Goal: Check status: Check status

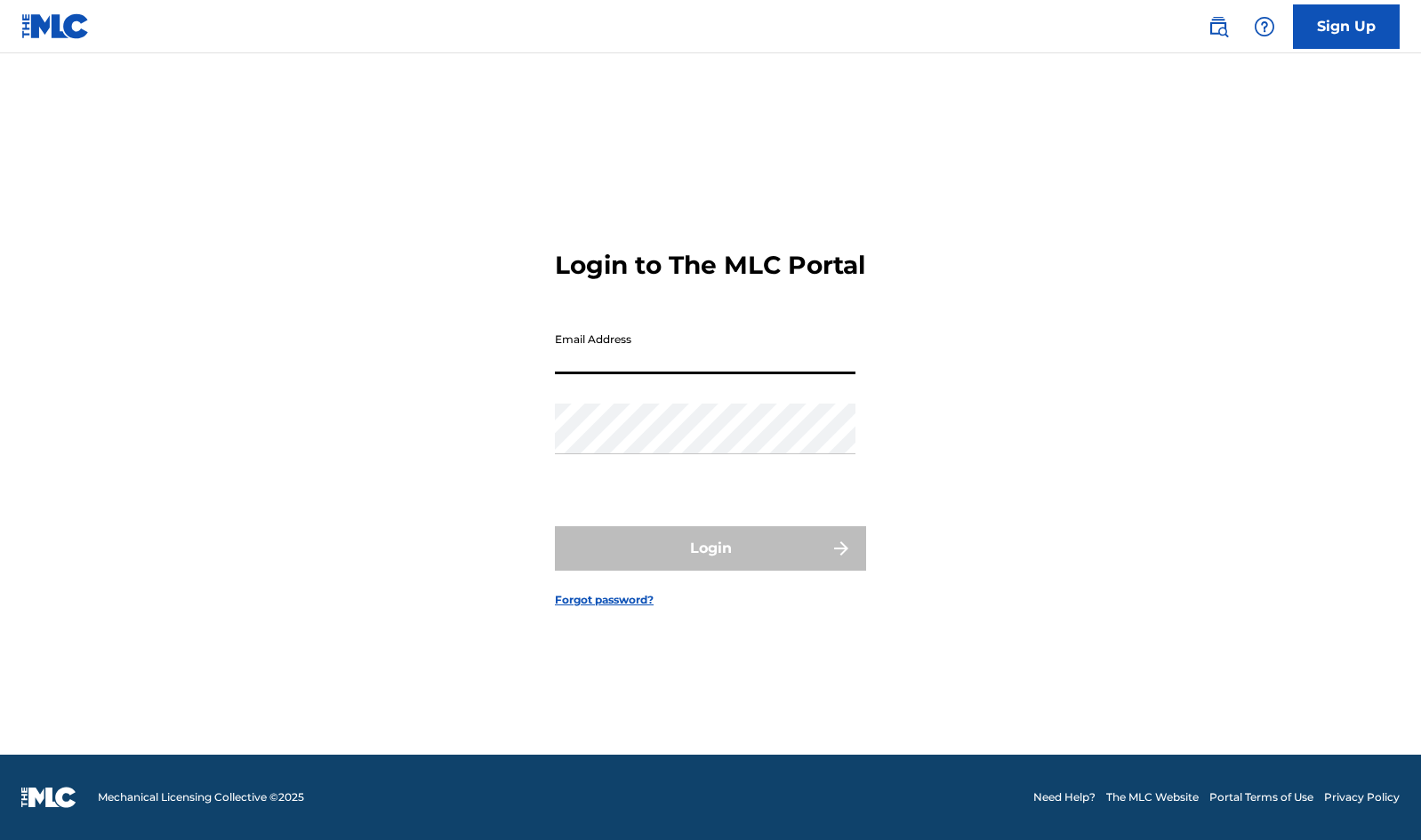
click at [694, 372] on input "Email Address" at bounding box center [705, 349] width 300 height 50
type input "[EMAIL_ADDRESS][DOMAIN_NAME]"
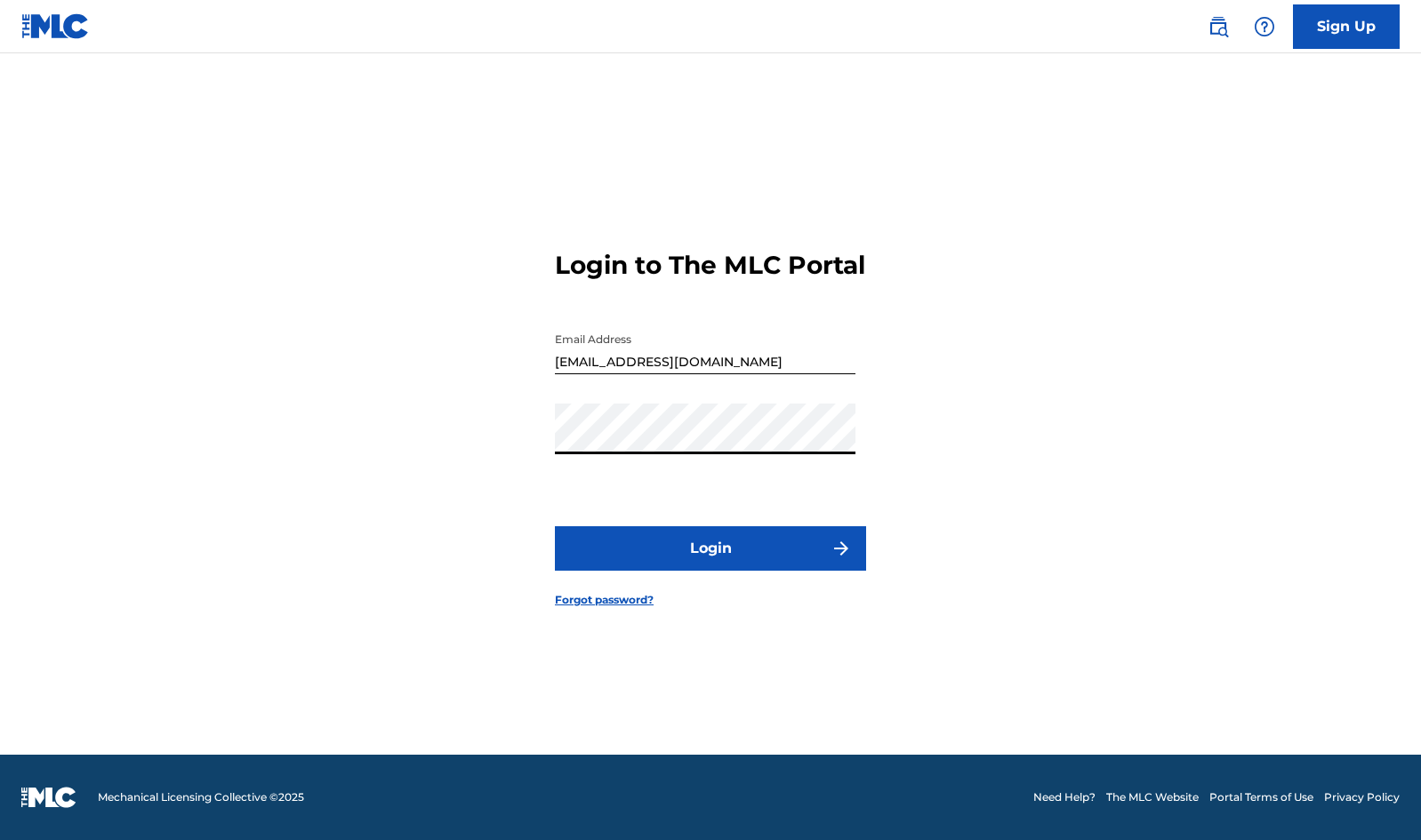
click at [642, 547] on button "Login" at bounding box center [710, 549] width 311 height 45
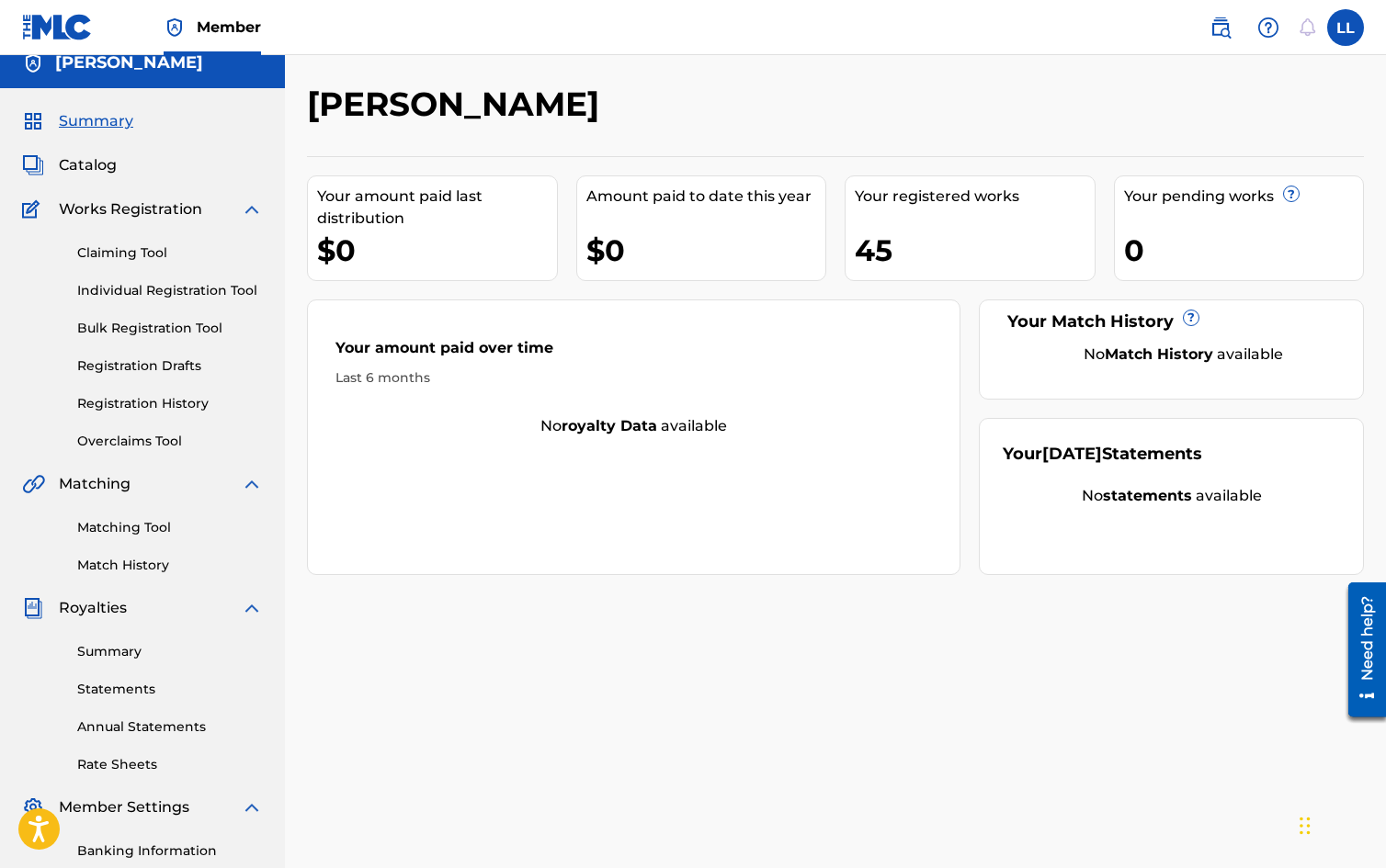
scroll to position [33, 0]
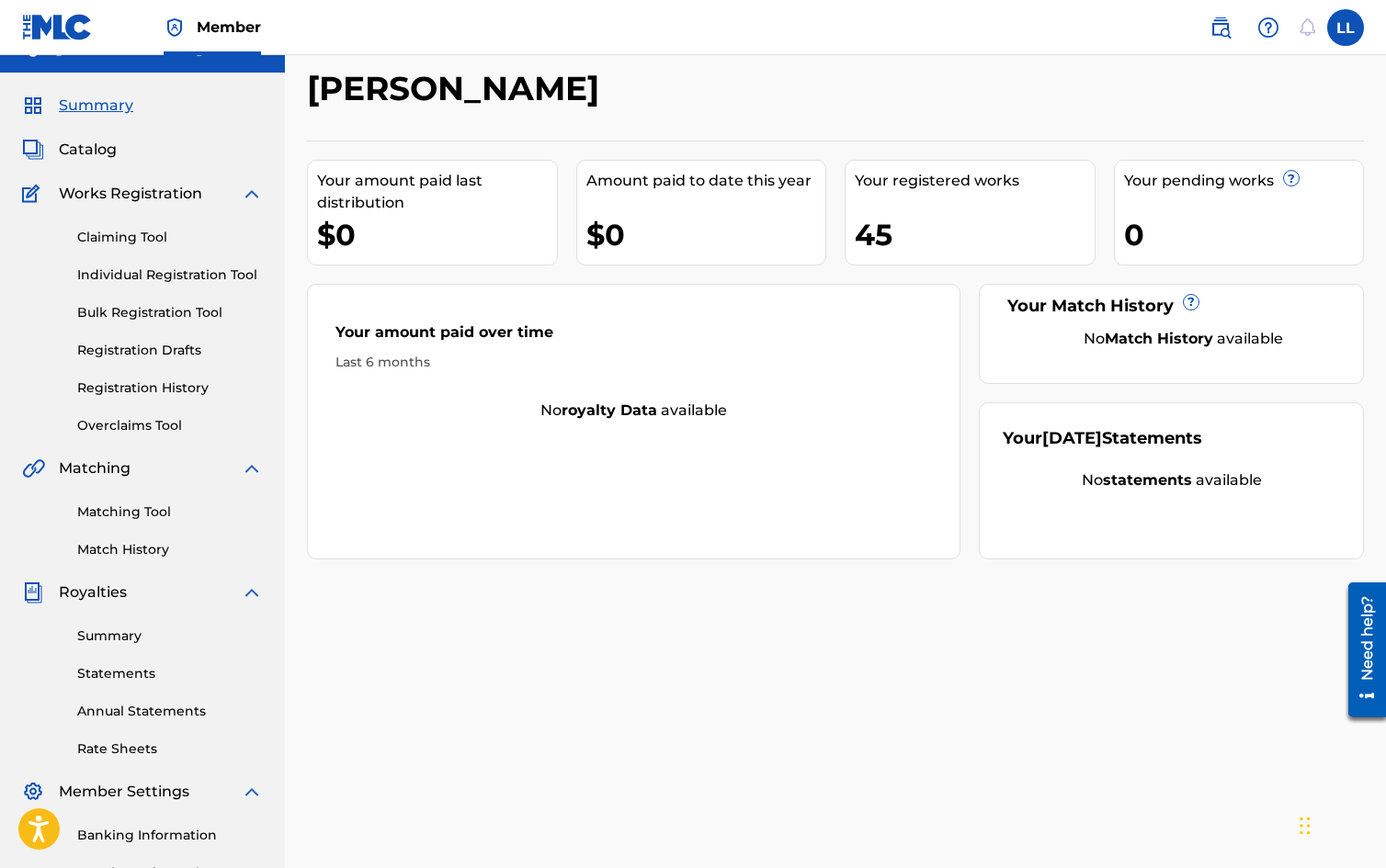
click at [127, 628] on link "Summary" at bounding box center [170, 636] width 186 height 19
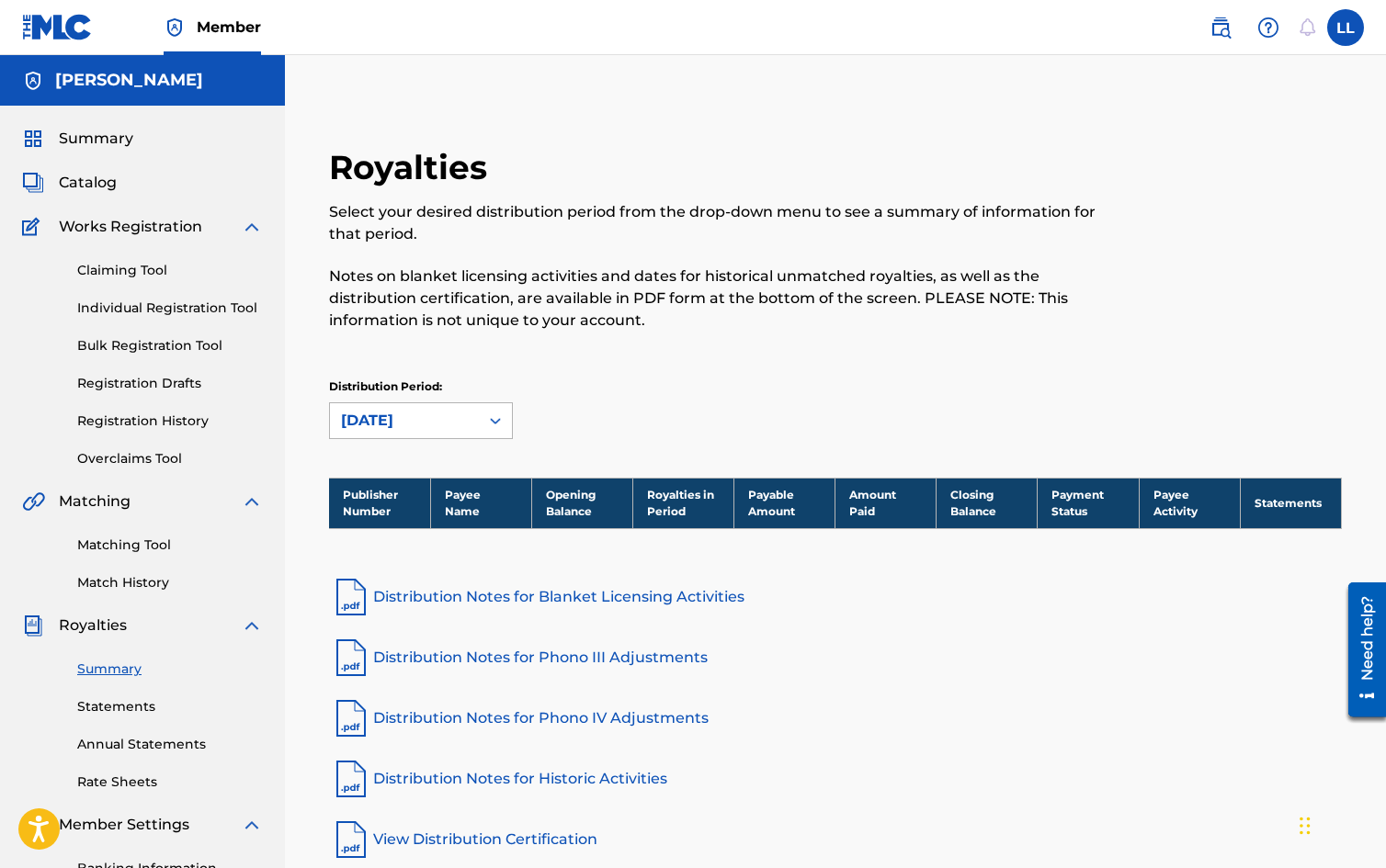
click at [426, 428] on div "[DATE]" at bounding box center [405, 420] width 127 height 22
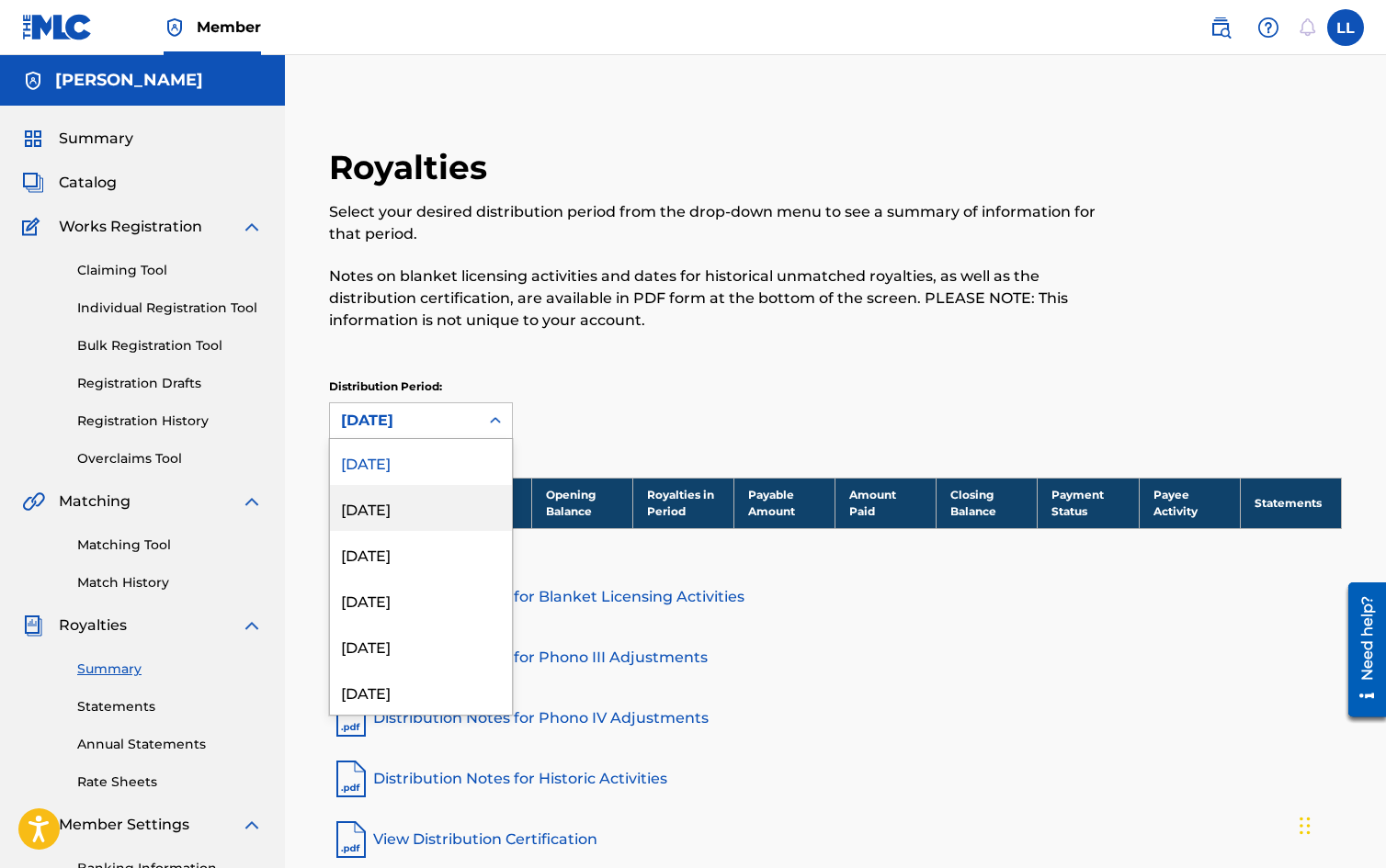
click at [386, 502] on div "[DATE]" at bounding box center [420, 508] width 182 height 46
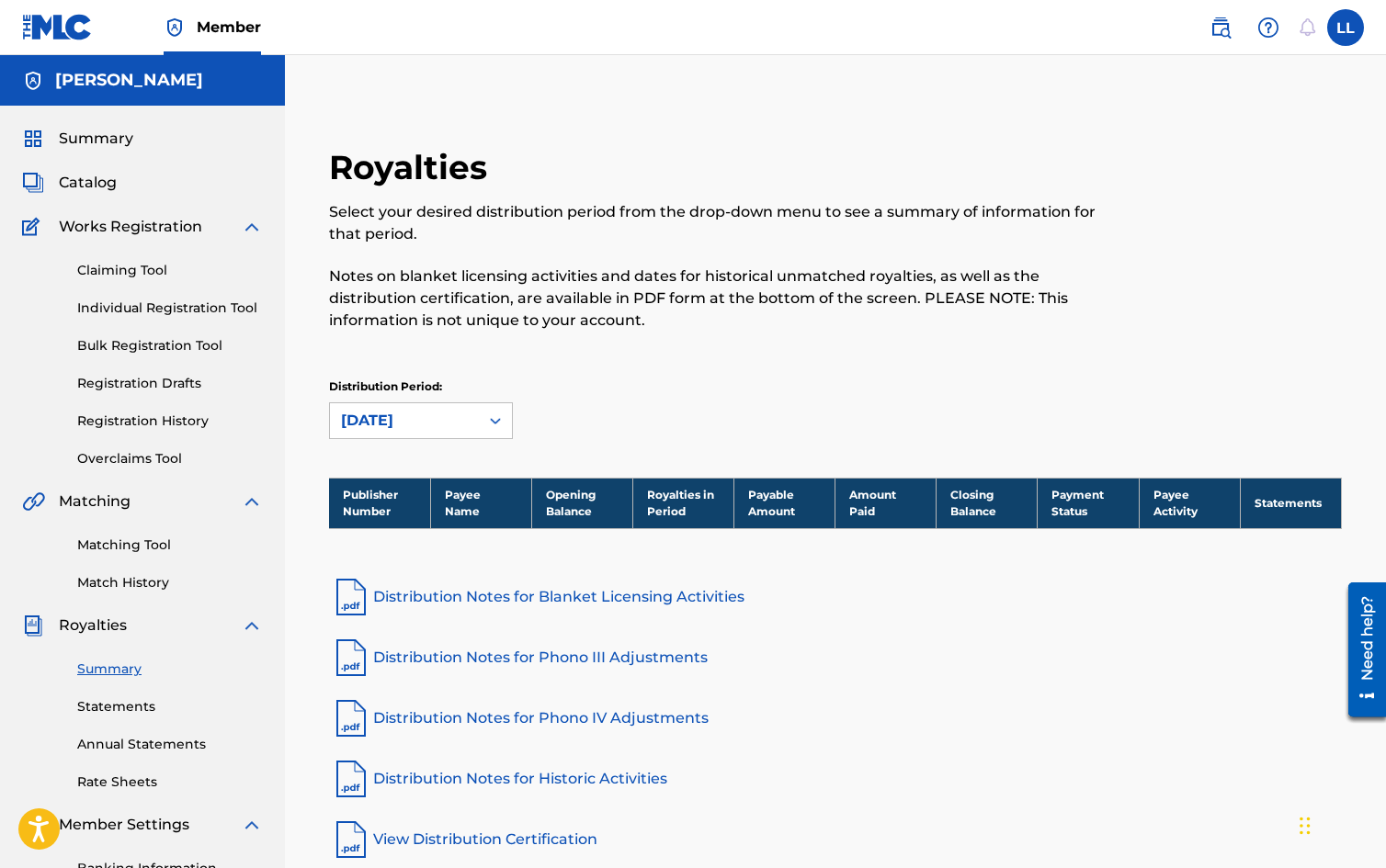
click at [105, 708] on link "Statements" at bounding box center [170, 707] width 186 height 19
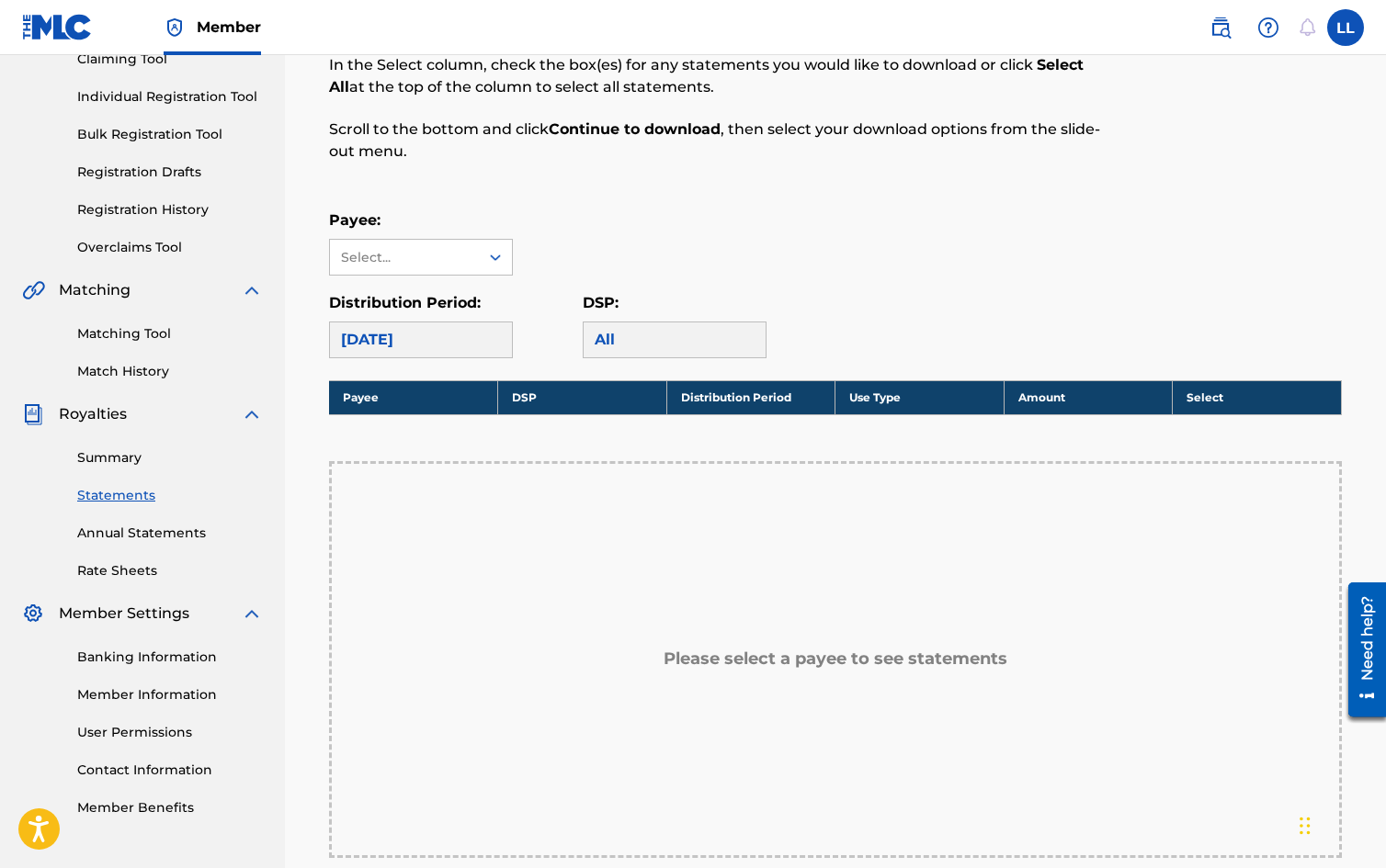
scroll to position [256, 0]
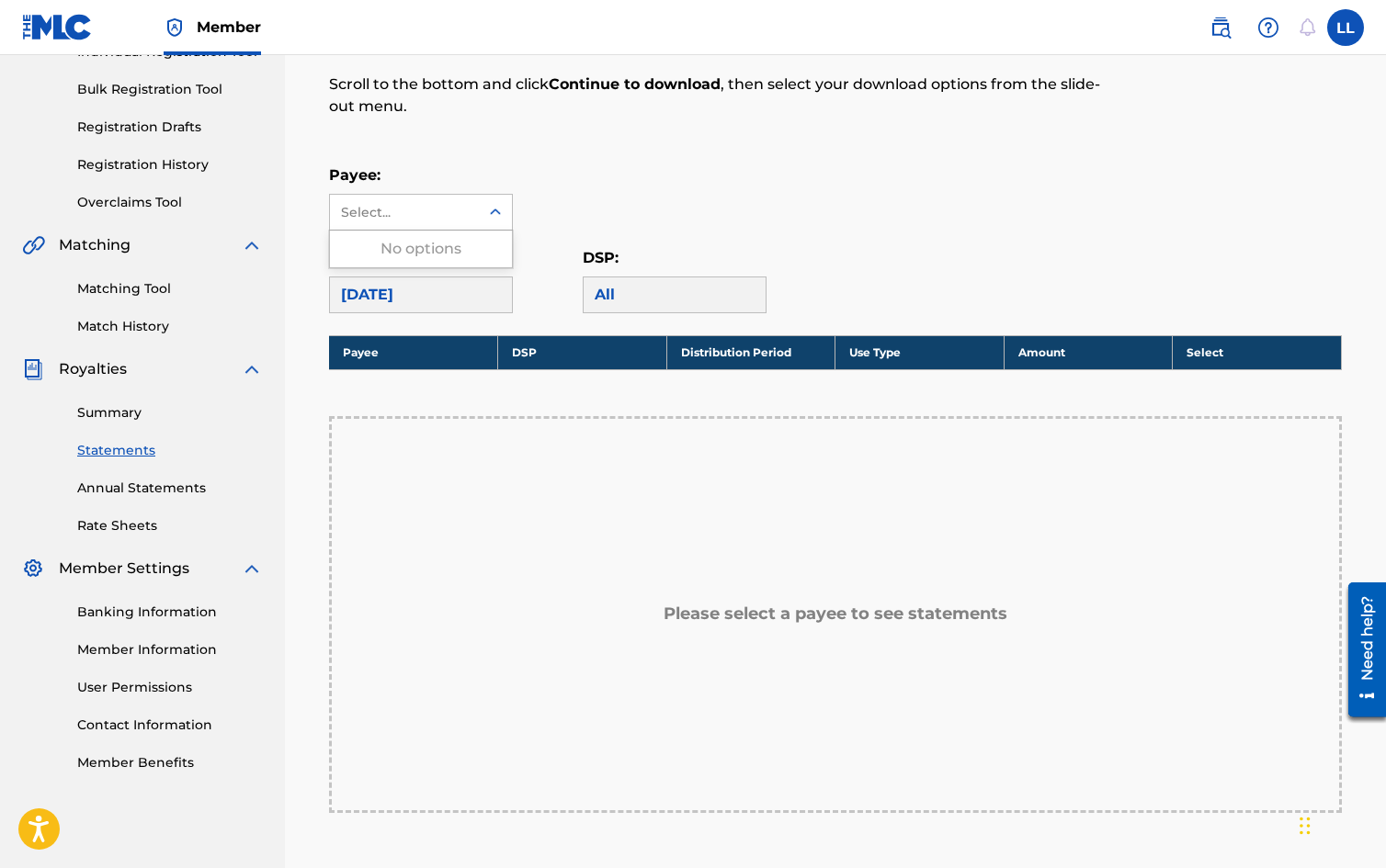
click at [461, 212] on div "Select..." at bounding box center [404, 213] width 125 height 19
click at [430, 319] on div "Royalty Statements Select your desired payee from the Payee drop-down menu. The…" at bounding box center [835, 449] width 1057 height 1116
click at [402, 302] on div "[DATE]" at bounding box center [420, 295] width 184 height 37
click at [145, 487] on link "Annual Statements" at bounding box center [170, 488] width 186 height 19
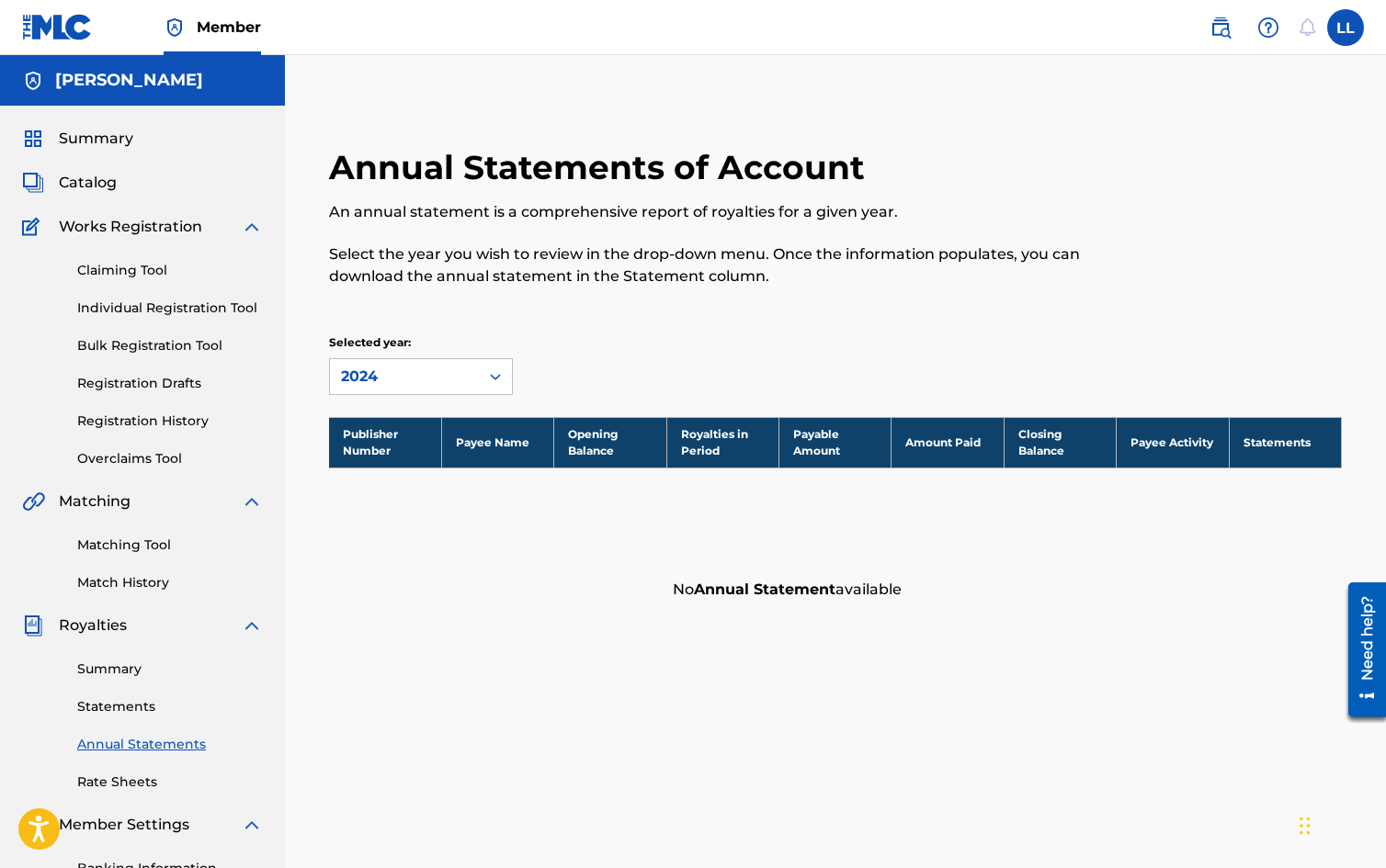
click at [110, 144] on span "Summary" at bounding box center [95, 139] width 74 height 22
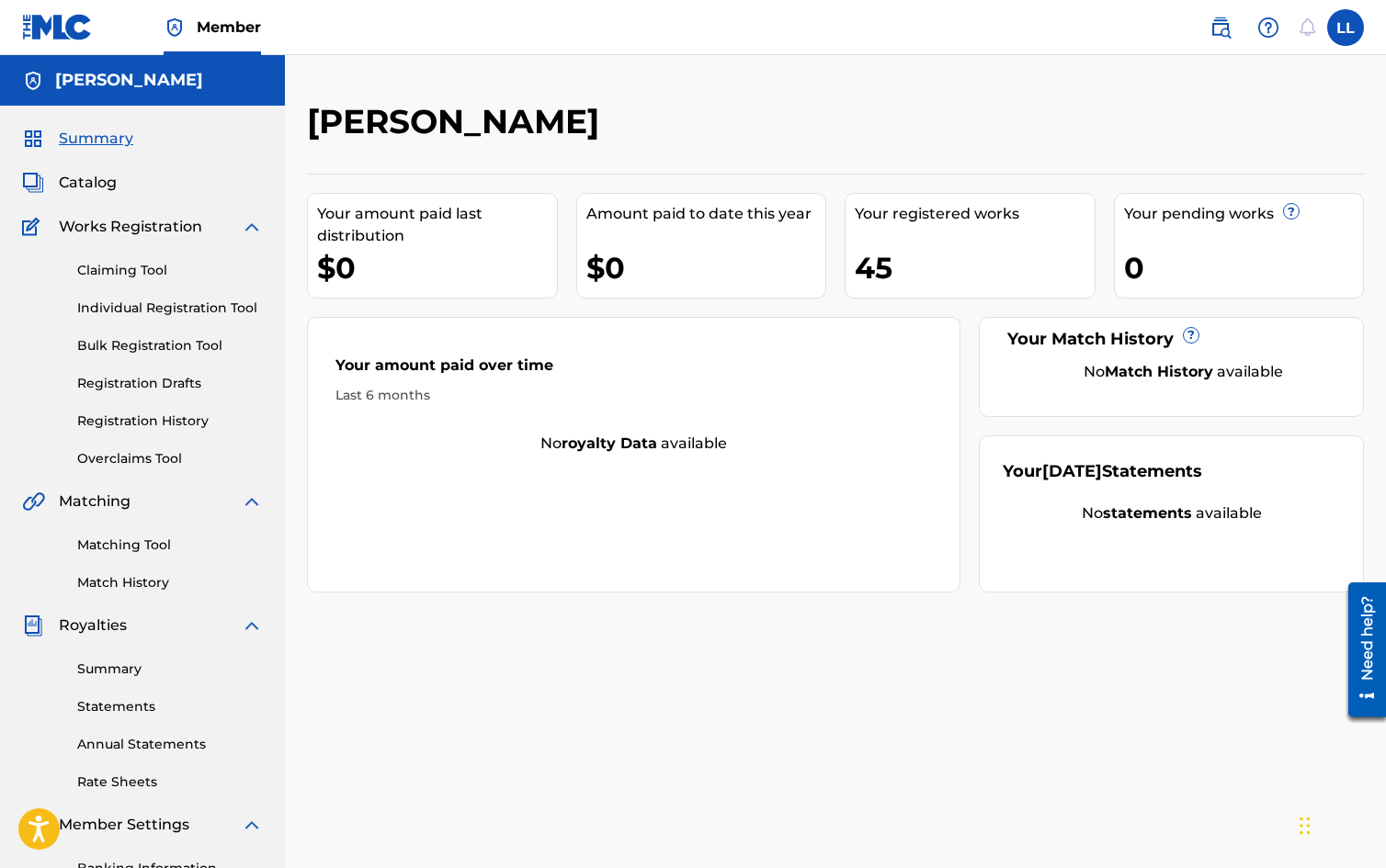
click at [158, 410] on div "Claiming Tool Individual Registration Tool Bulk Registration Tool Registration …" at bounding box center [143, 353] width 241 height 230
click at [158, 423] on link "Registration History" at bounding box center [170, 421] width 186 height 19
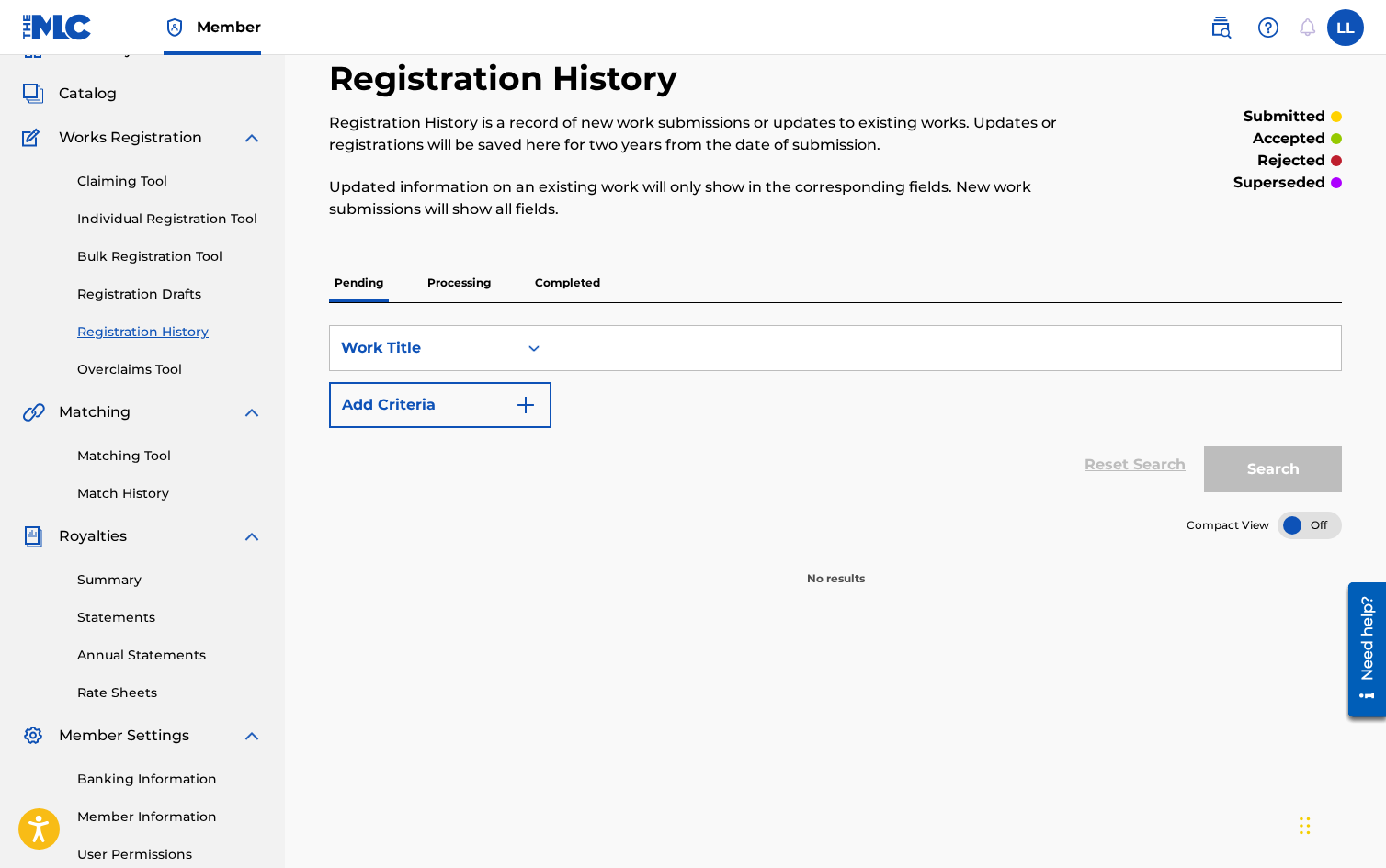
scroll to position [89, 0]
click at [565, 265] on p "Completed" at bounding box center [567, 284] width 76 height 39
